Goal: Information Seeking & Learning: Learn about a topic

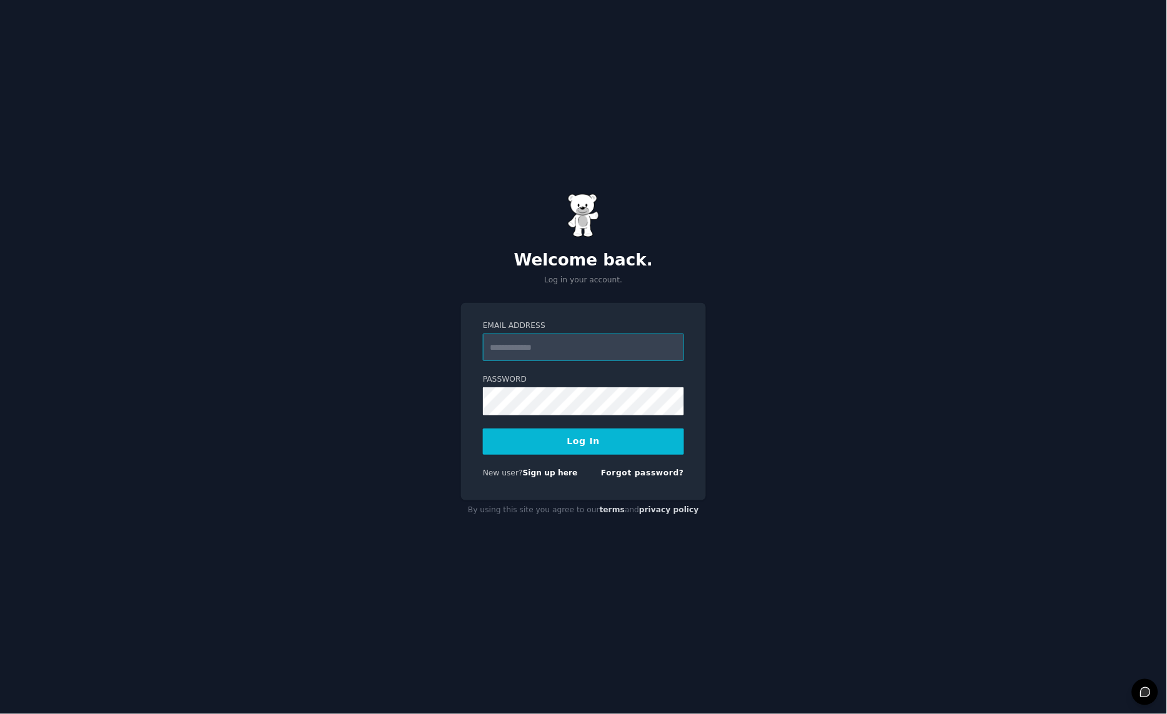
type input "**********"
click at [579, 445] on button "Log In" at bounding box center [583, 442] width 201 height 26
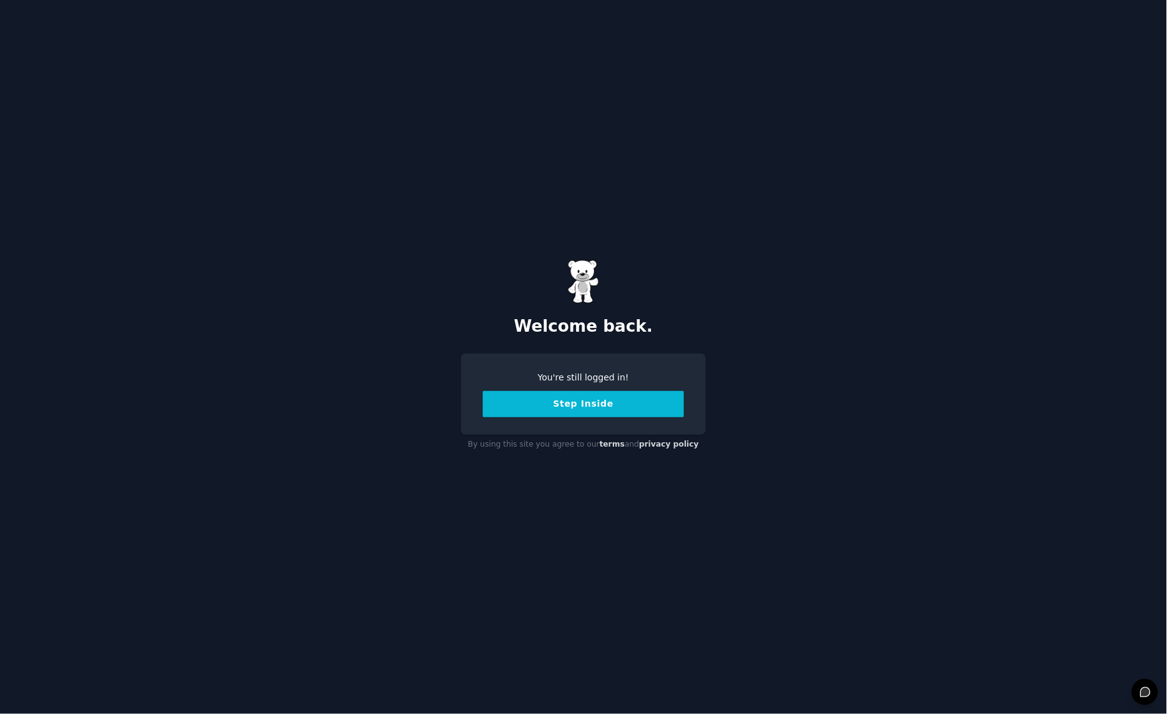
click at [574, 402] on button "Step Inside" at bounding box center [583, 404] width 201 height 26
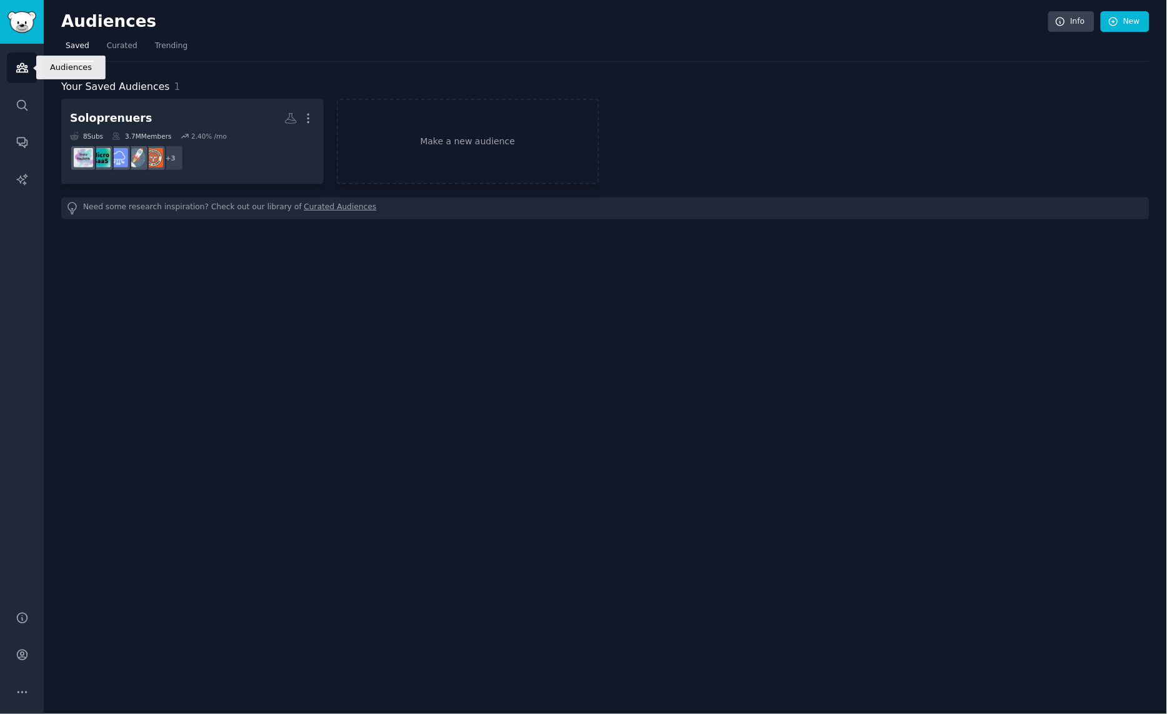
click at [19, 67] on icon "Sidebar" at bounding box center [22, 67] width 13 height 13
click at [161, 45] on span "Trending" at bounding box center [171, 46] width 32 height 11
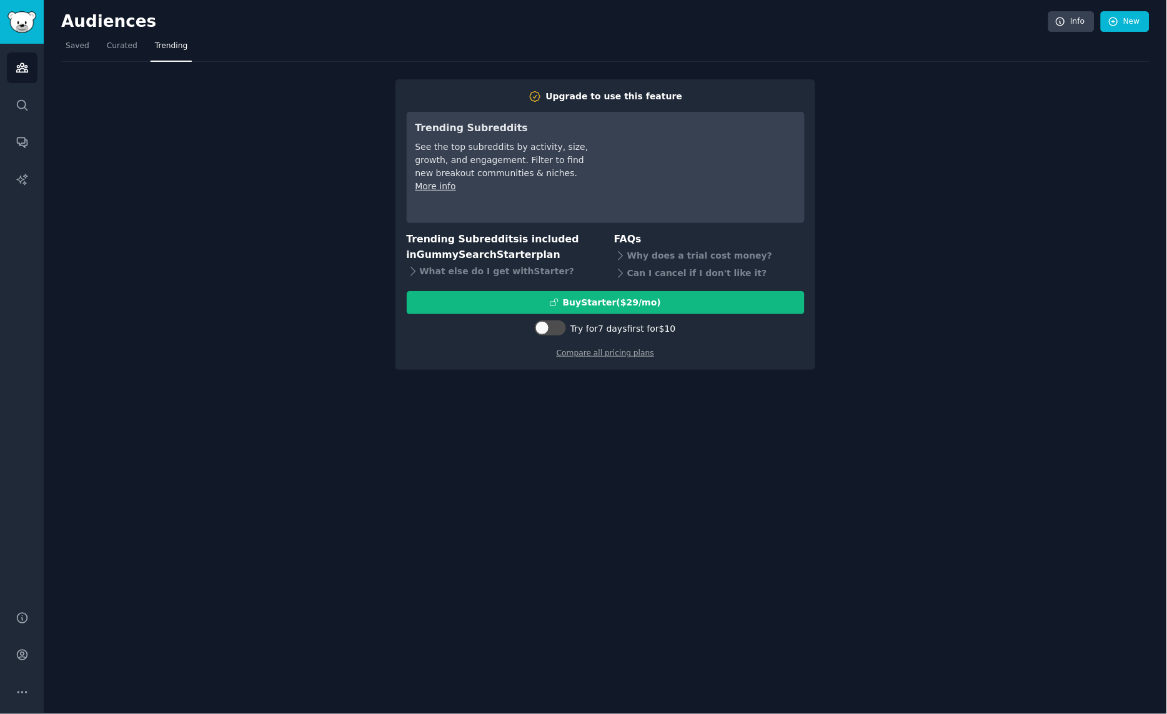
click at [264, 220] on div "Upgrade to use this feature Trending Subreddits See the top subreddits by activ…" at bounding box center [605, 216] width 1088 height 309
drag, startPoint x: 402, startPoint y: 239, endPoint x: 557, endPoint y: 254, distance: 155.7
click at [557, 254] on div "Upgrade to use this feature Trending Subreddits See the top subreddits by activ…" at bounding box center [605, 224] width 420 height 291
click at [489, 253] on span "GummySearch Starter" at bounding box center [476, 255] width 119 height 12
